Goal: Transaction & Acquisition: Purchase product/service

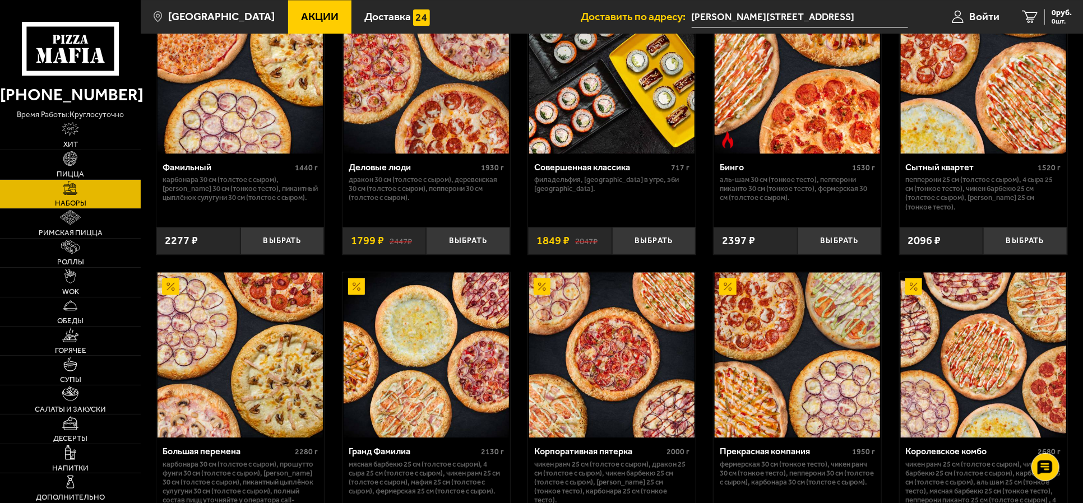
scroll to position [1401, 0]
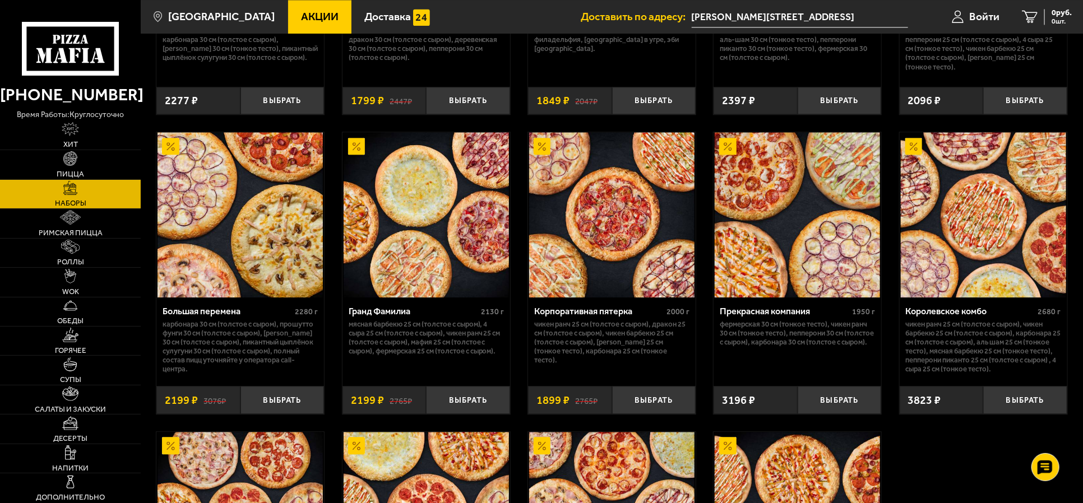
click at [987, 192] on img at bounding box center [983, 214] width 165 height 165
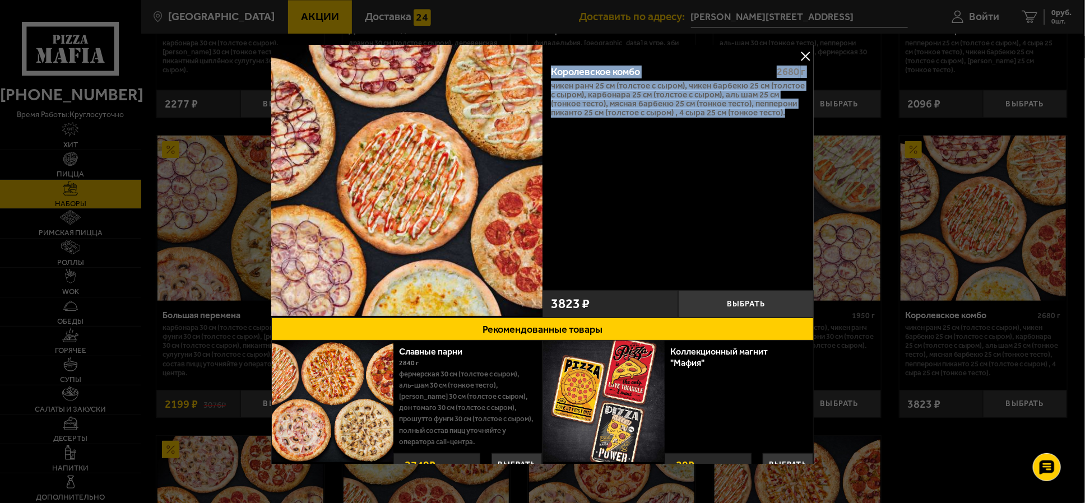
drag, startPoint x: 550, startPoint y: 71, endPoint x: 797, endPoint y: 110, distance: 250.4
click at [797, 110] on div "Королевское комбо 2680 г Чикен Ранч 25 см (толстое с сыром), Чикен Барбекю 25 с…" at bounding box center [678, 170] width 271 height 229
copy div "Королевское комбо 2680 г Чикен Ранч 25 см (толстое с сыром), Чикен Барбекю 25 с…"
drag, startPoint x: 806, startPoint y: 55, endPoint x: 819, endPoint y: 50, distance: 14.1
click at [805, 55] on button at bounding box center [805, 56] width 17 height 17
